Goal: Task Accomplishment & Management: Manage account settings

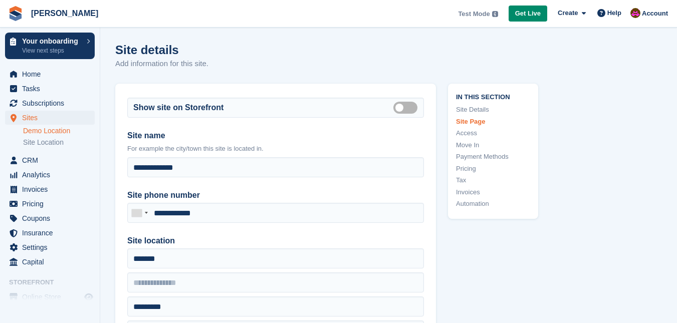
scroll to position [1352, 0]
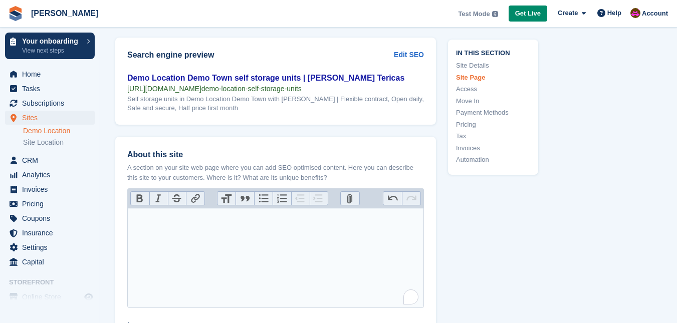
click at [468, 89] on link "Access" at bounding box center [493, 89] width 74 height 10
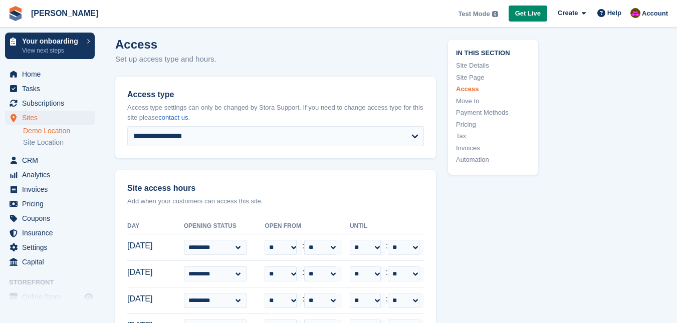
scroll to position [1988, 0]
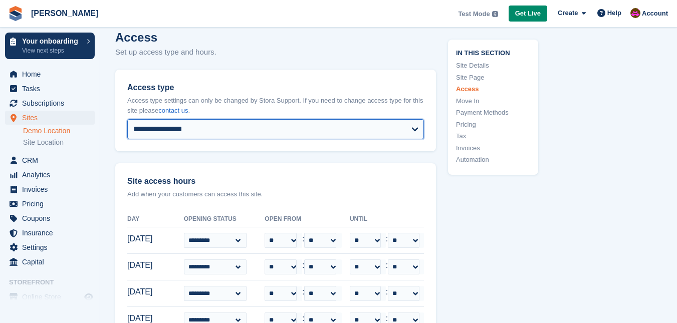
click at [402, 131] on select "**********" at bounding box center [275, 129] width 296 height 20
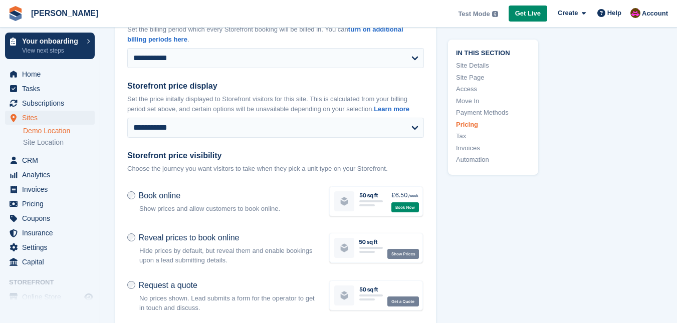
scroll to position [3340, 0]
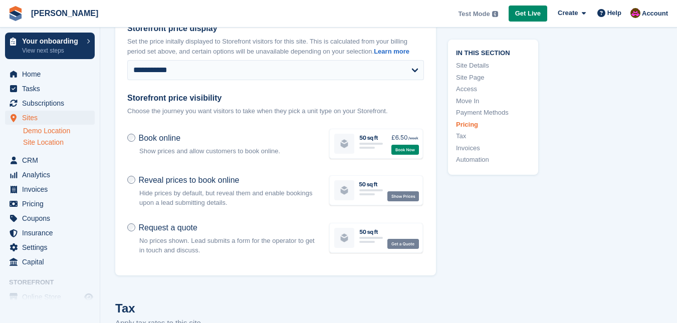
click at [37, 142] on link "Site Location" at bounding box center [59, 143] width 72 height 10
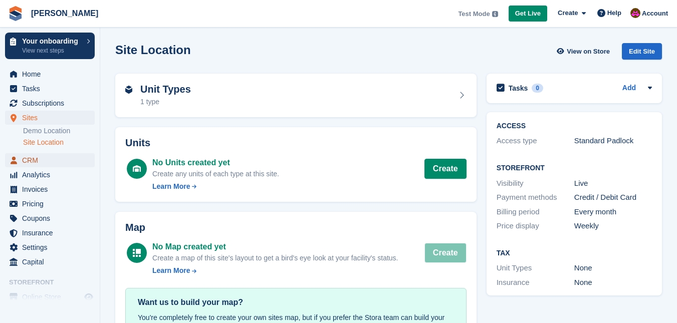
click at [33, 156] on span "CRM" at bounding box center [52, 160] width 60 height 14
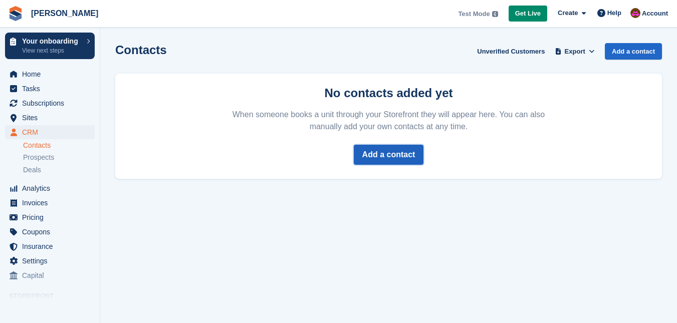
click at [388, 154] on link "Add a contact" at bounding box center [389, 155] width 70 height 20
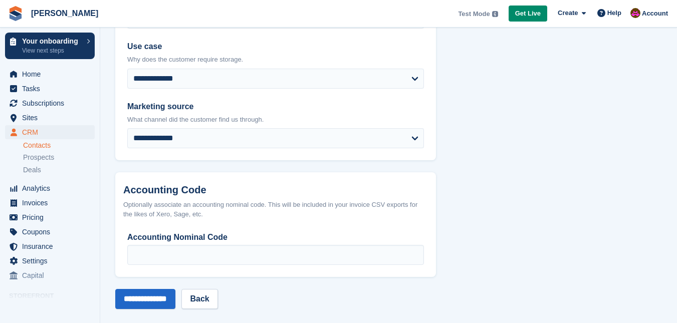
scroll to position [560, 0]
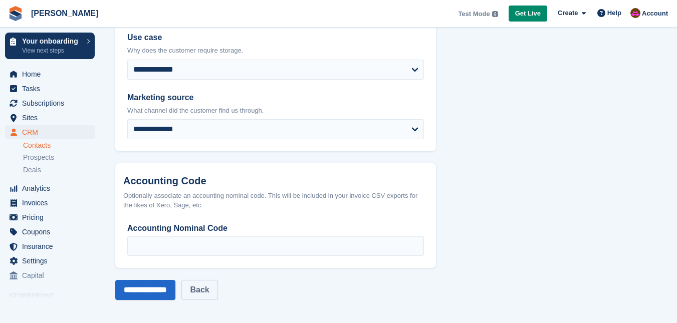
click at [217, 288] on link "Back" at bounding box center [199, 290] width 36 height 20
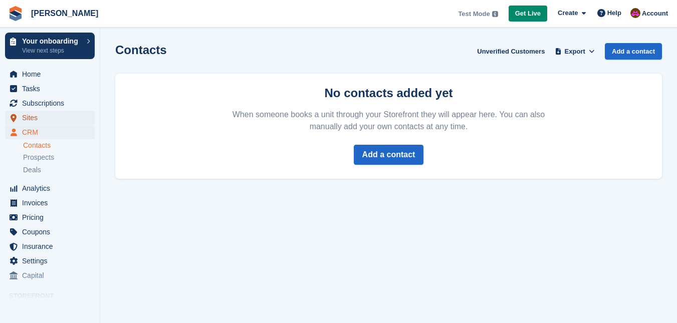
click at [46, 115] on span "Sites" at bounding box center [52, 118] width 60 height 14
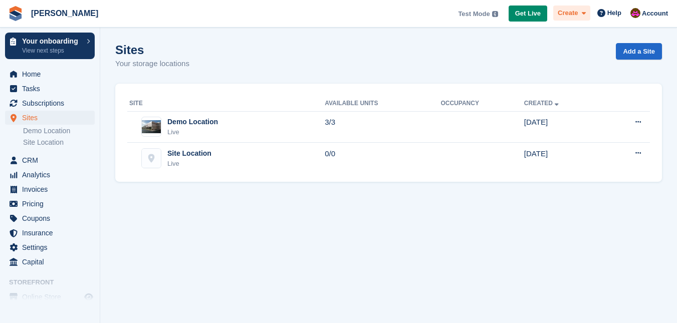
click at [583, 10] on span at bounding box center [581, 14] width 8 height 12
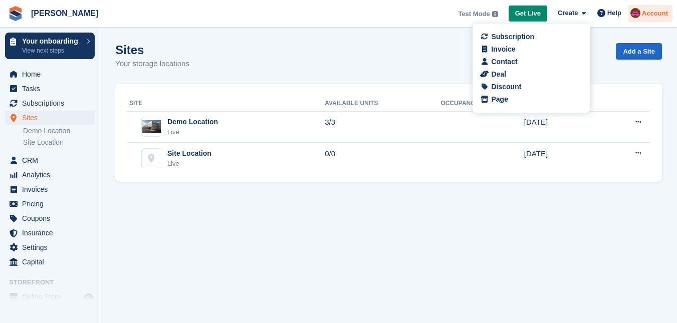
click at [663, 14] on span "Account" at bounding box center [655, 14] width 26 height 10
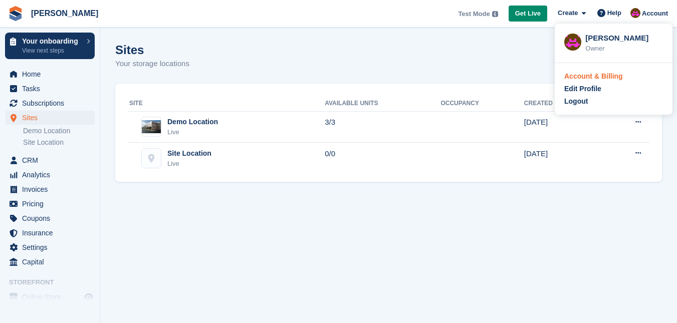
click at [610, 78] on div "Account & Billing" at bounding box center [593, 76] width 59 height 11
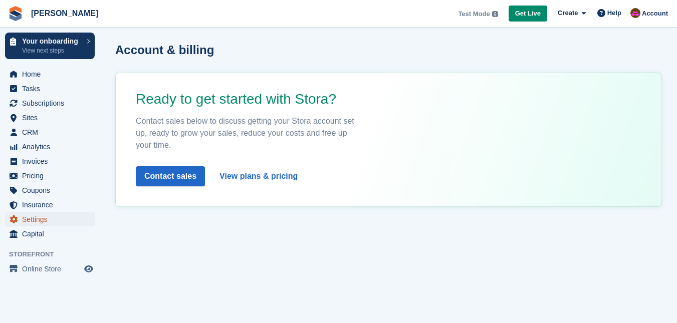
click at [43, 220] on span "Settings" at bounding box center [52, 219] width 60 height 14
